Goal: Information Seeking & Learning: Learn about a topic

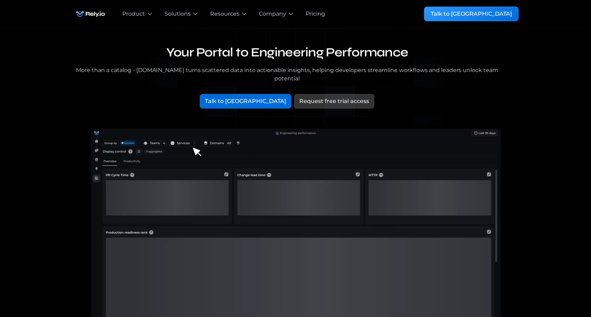
click at [98, 15] on img "home" at bounding box center [90, 14] width 36 height 14
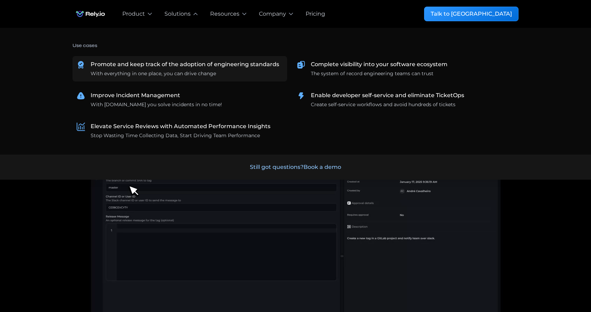
click at [177, 63] on div "Promote and keep track of the adoption of engineering standards" at bounding box center [185, 64] width 188 height 8
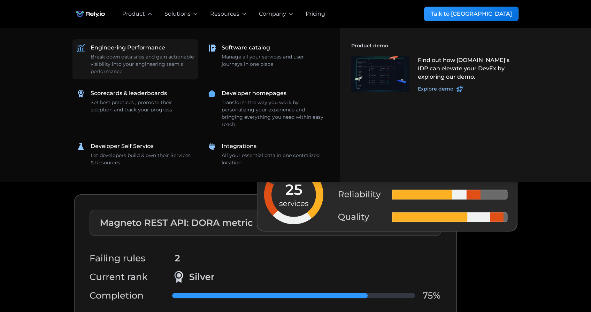
click at [123, 47] on div "Engineering Performance" at bounding box center [128, 48] width 75 height 8
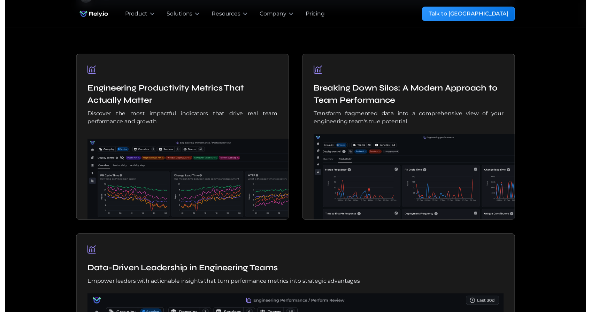
scroll to position [453, 0]
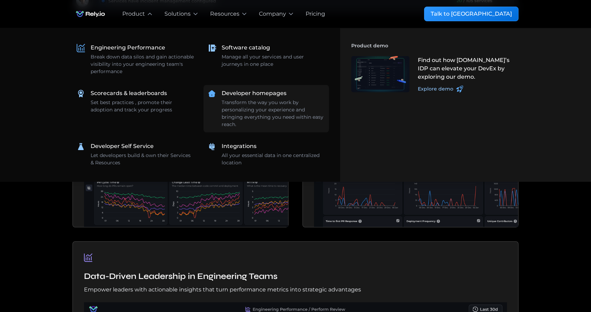
click at [243, 101] on div "Transform the way you work by personalizing your experience and bringing everyt…" at bounding box center [273, 113] width 103 height 29
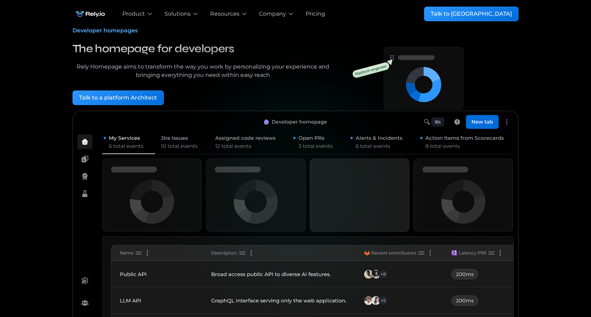
scroll to position [35, 0]
